Goal: Information Seeking & Learning: Learn about a topic

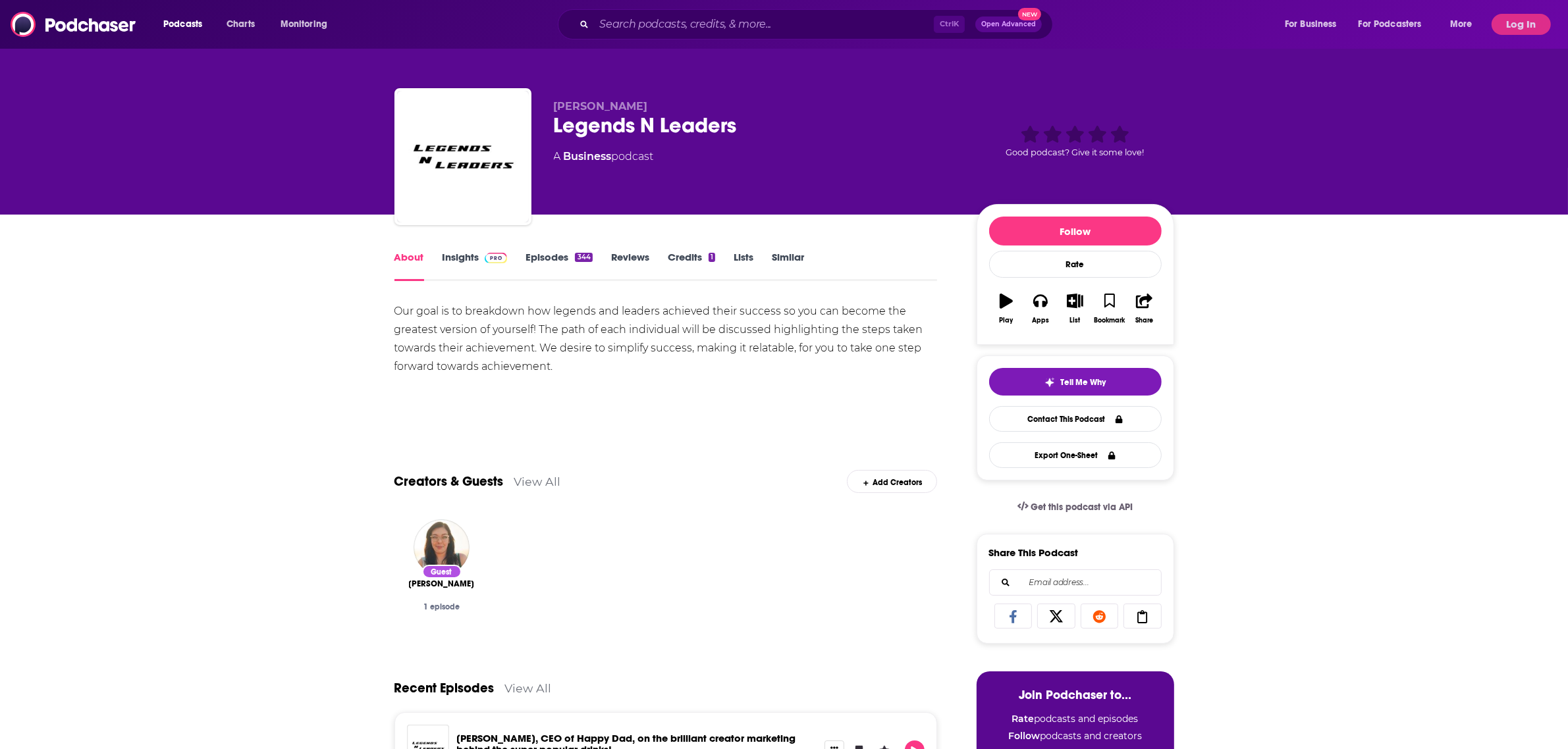
click at [473, 255] on link "Insights" at bounding box center [475, 266] width 65 height 30
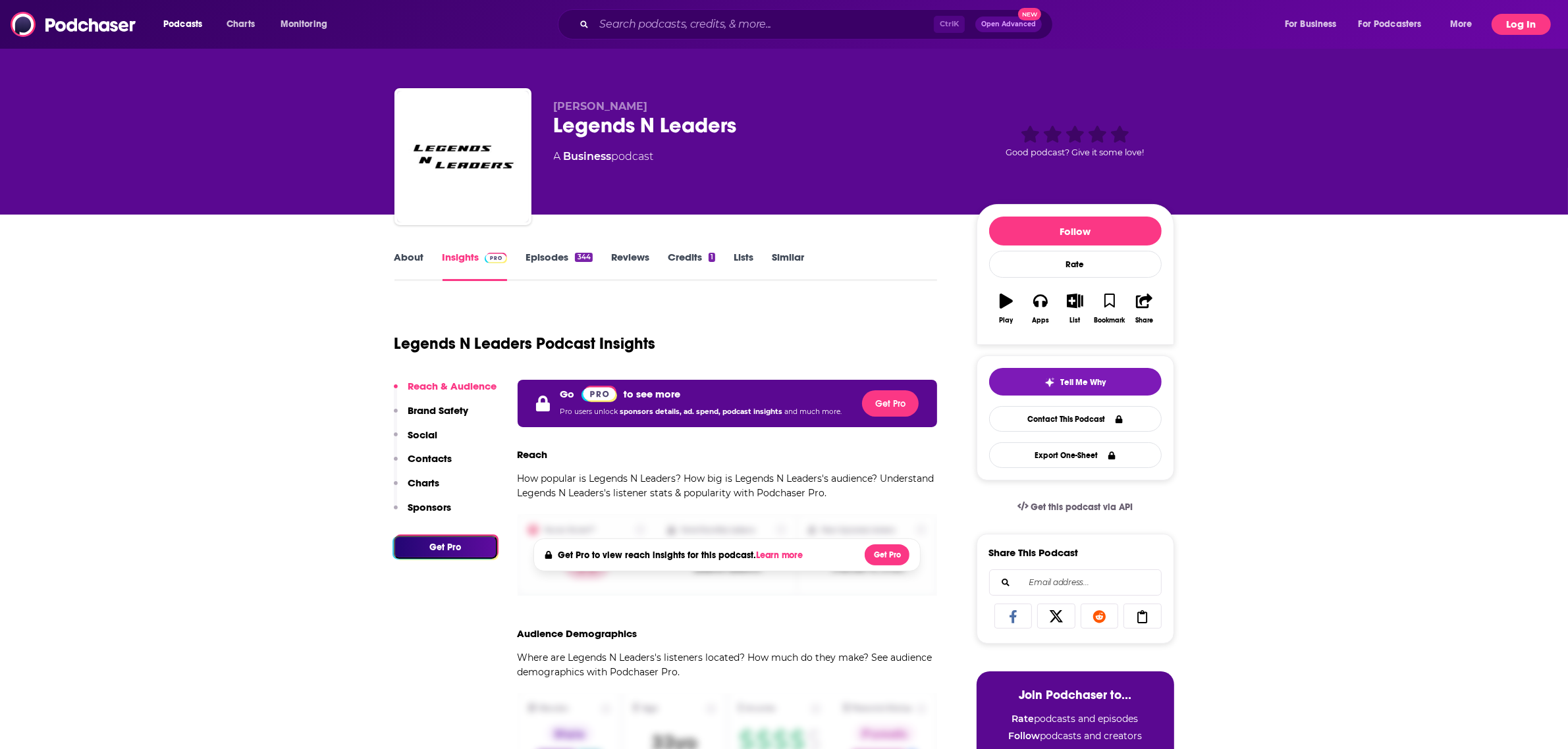
click at [1532, 22] on button "Log In" at bounding box center [1521, 24] width 59 height 21
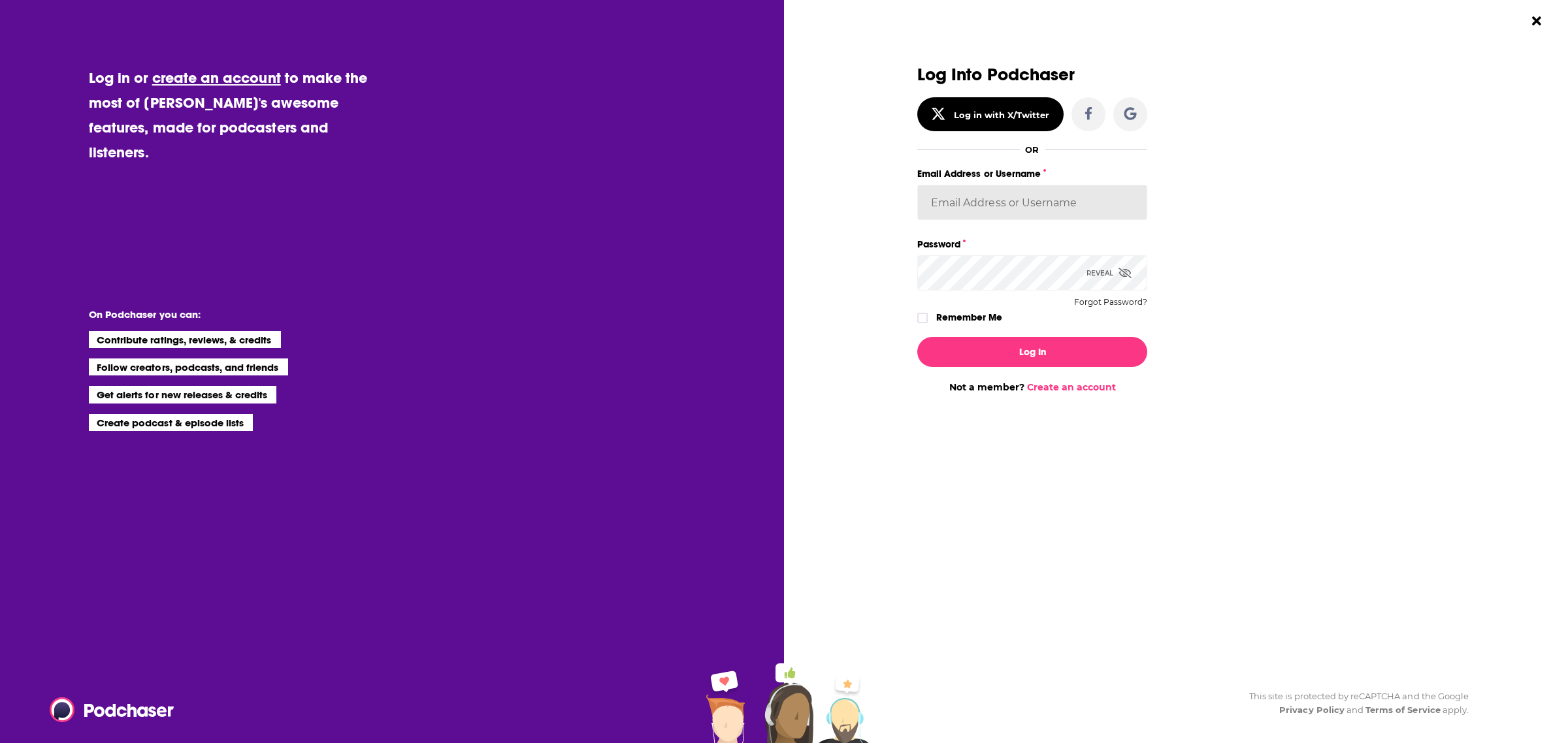
type input "[PERSON_NAME].[PERSON_NAME]"
click at [1052, 353] on button "Log In" at bounding box center [1032, 352] width 230 height 30
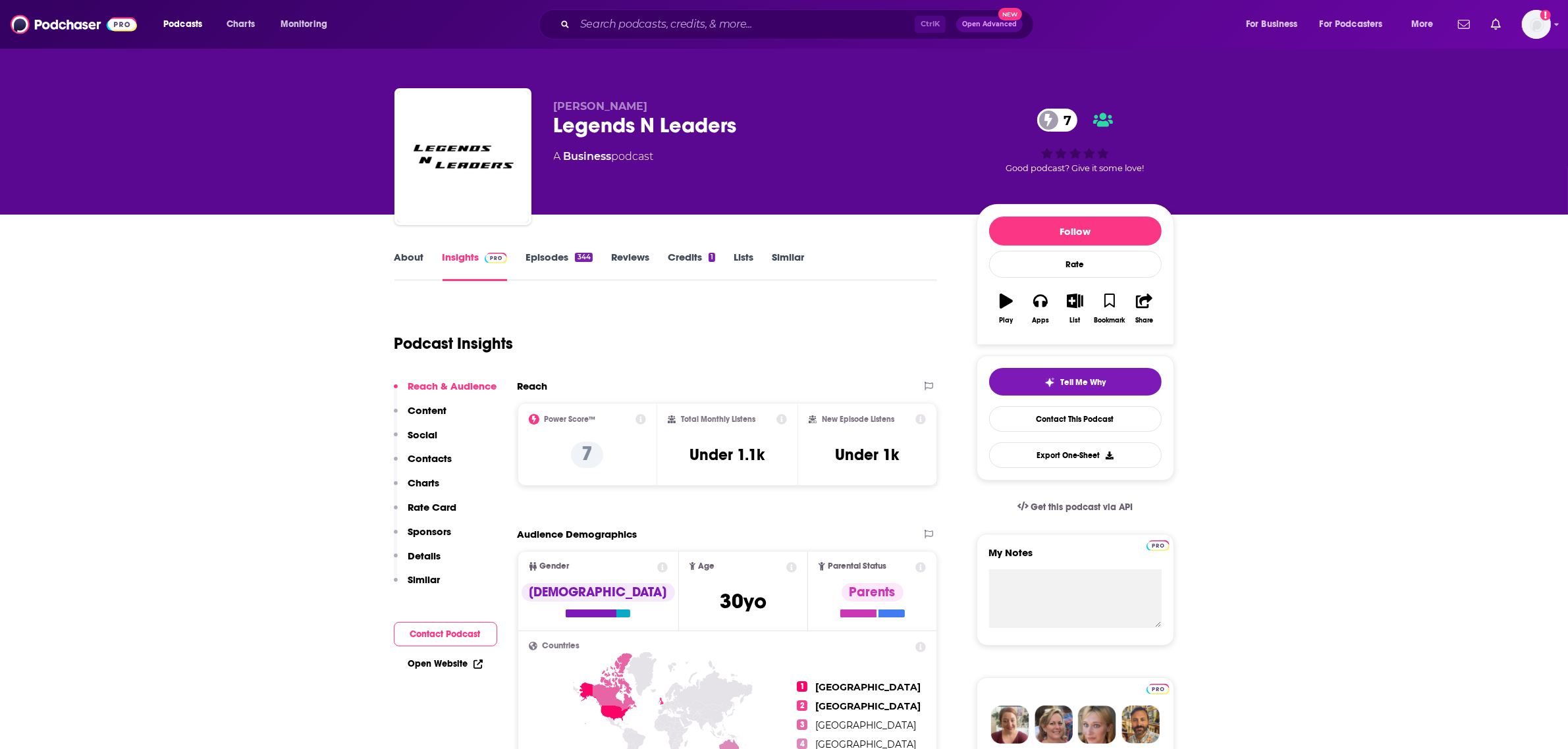
click at [485, 261] on img at bounding box center [496, 258] width 23 height 11
